Goal: Information Seeking & Learning: Understand process/instructions

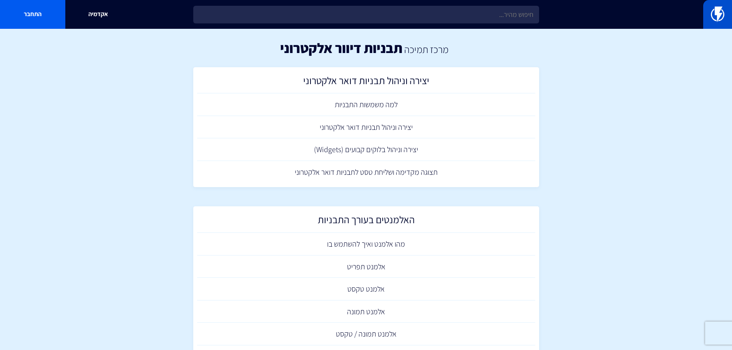
click at [714, 13] on img at bounding box center [717, 14] width 13 height 15
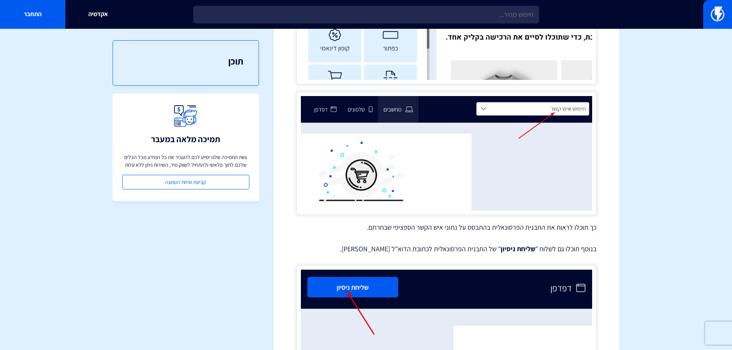
scroll to position [269, 0]
